Goal: Communication & Community: Answer question/provide support

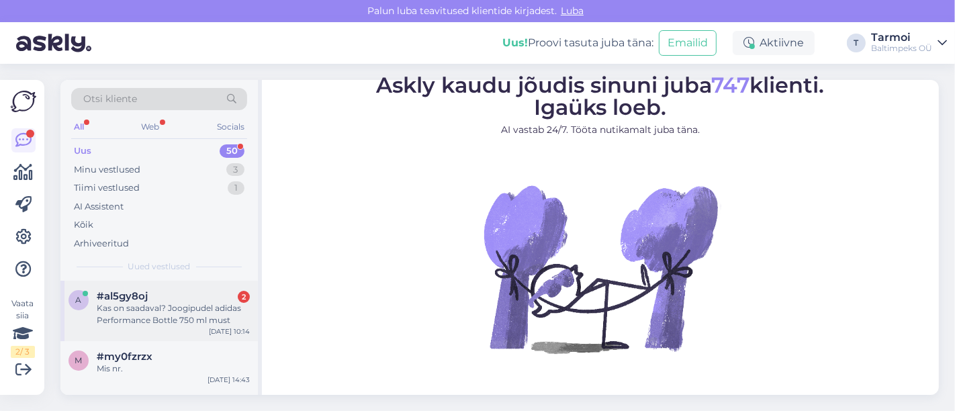
click at [195, 316] on div "Kas on saadaval? Joogipudel adidas Performance Bottle 750 ml must" at bounding box center [173, 314] width 153 height 24
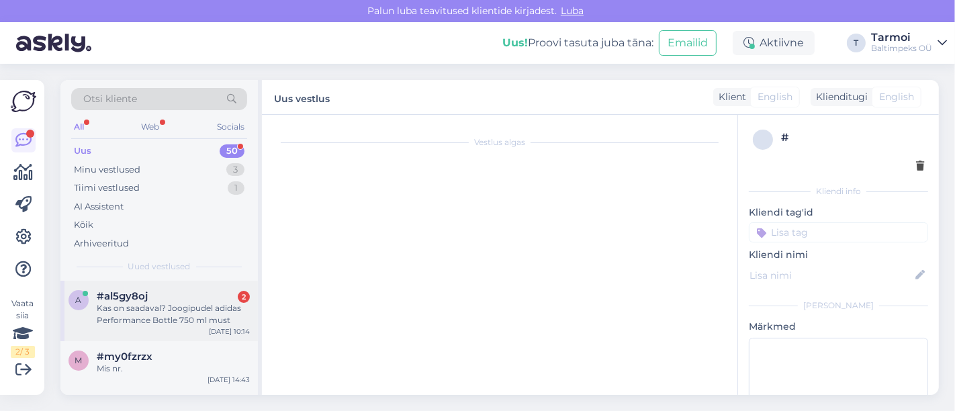
scroll to position [48, 0]
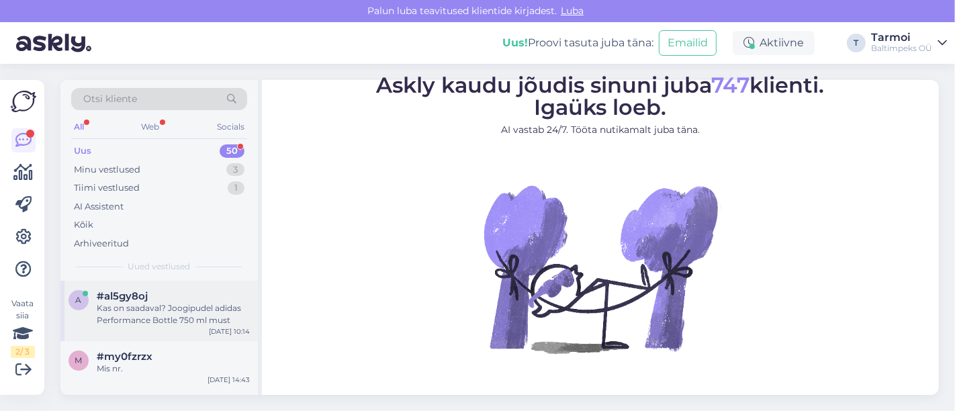
click at [146, 302] on div "Kas on saadaval? Joogipudel adidas Performance Bottle 750 ml must" at bounding box center [173, 314] width 153 height 24
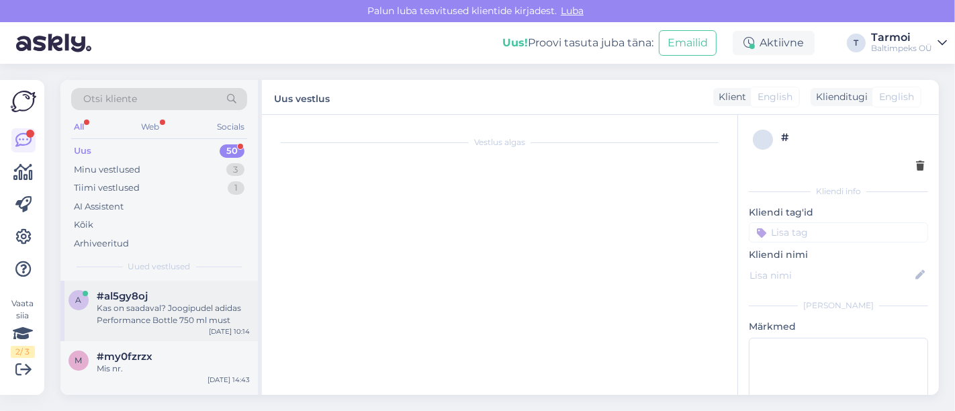
scroll to position [48, 0]
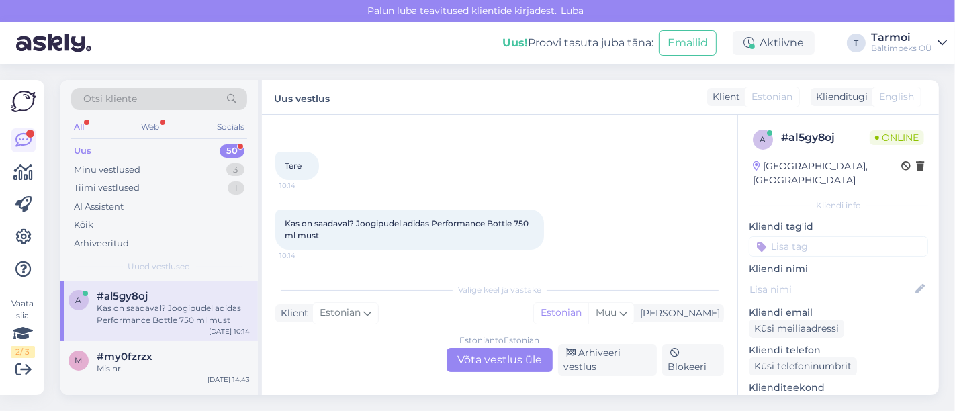
click at [414, 308] on div "Klient Estonian Mina Estonian Muu" at bounding box center [499, 313] width 449 height 18
click at [502, 359] on div "Estonian to Estonian Võta vestlus üle" at bounding box center [500, 360] width 106 height 24
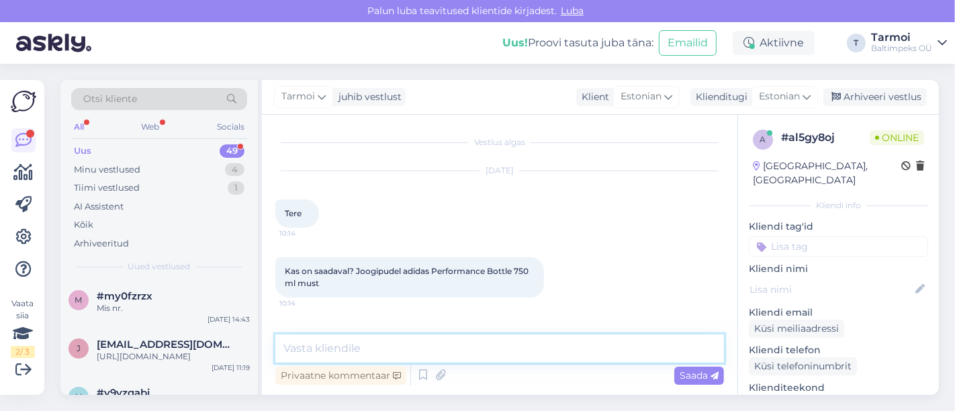
click at [416, 337] on textarea at bounding box center [499, 349] width 449 height 28
paste textarea "https://www.popsport.ee/mod_search_q___?q=joogipudel&sorting=cheapest_first"
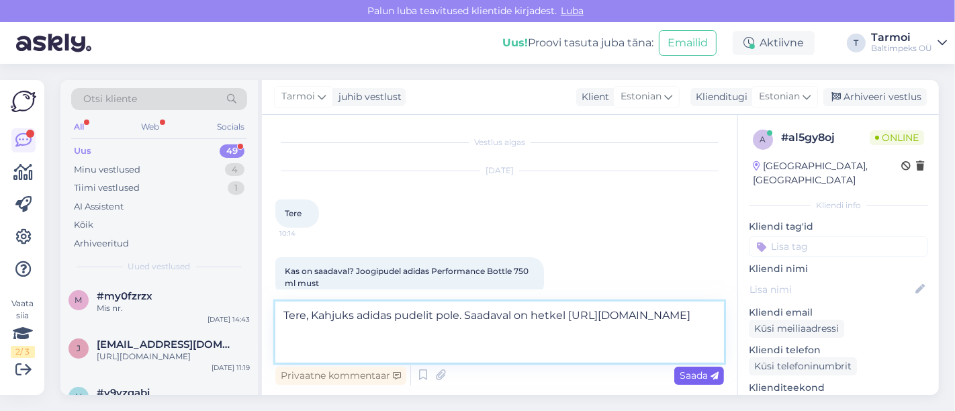
type textarea "Tere, Kahjuks adidas pudelit pole. Saadaval on hetkel https://www.popsport.ee/m…"
click at [687, 370] on span "Saada" at bounding box center [699, 375] width 39 height 12
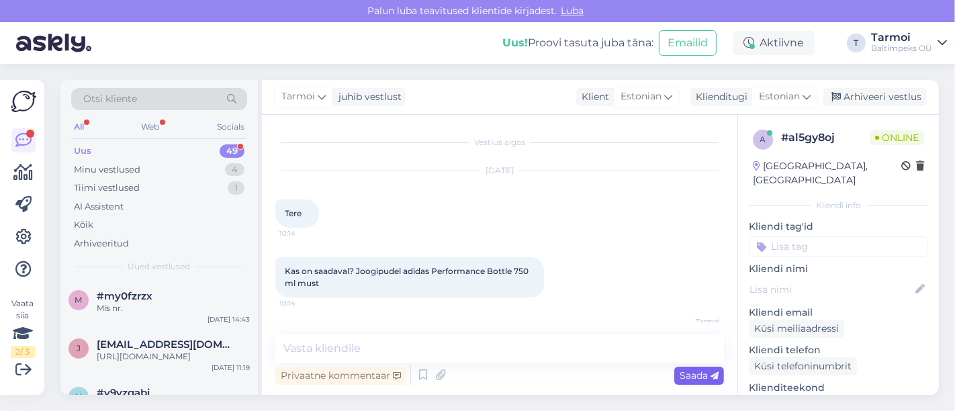
scroll to position [71, 0]
